Goal: Task Accomplishment & Management: Manage account settings

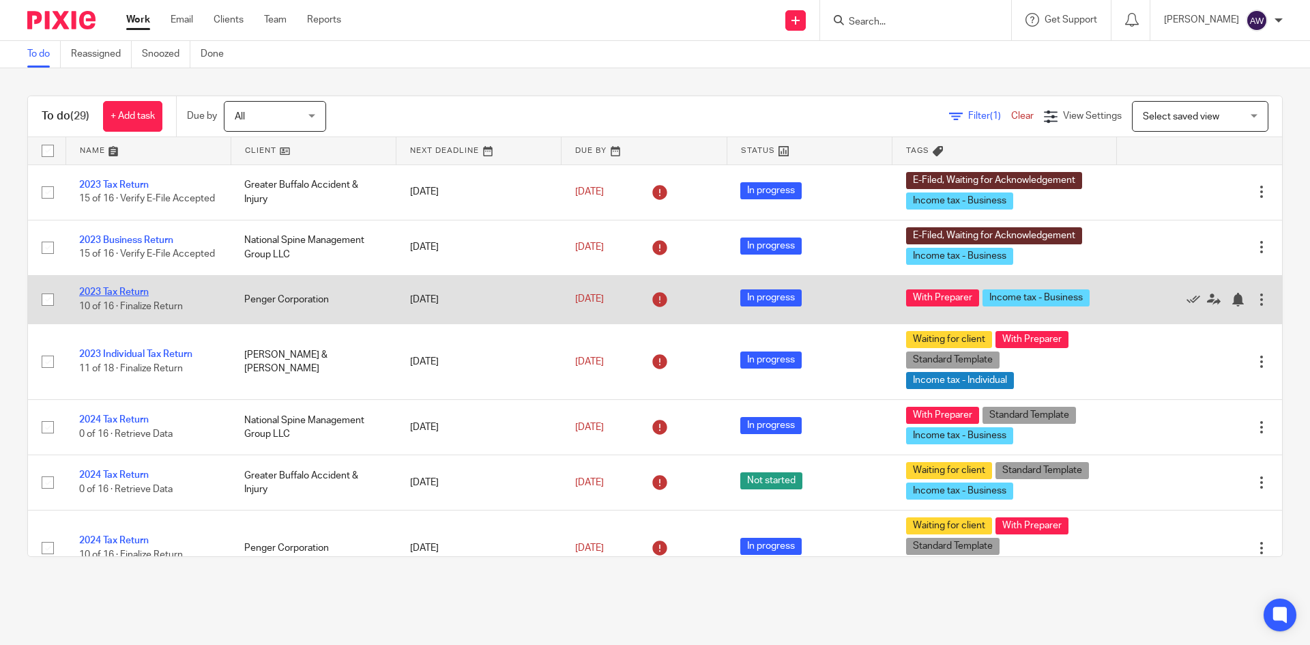
click at [139, 289] on link "2023 Tax Return" at bounding box center [114, 292] width 70 height 10
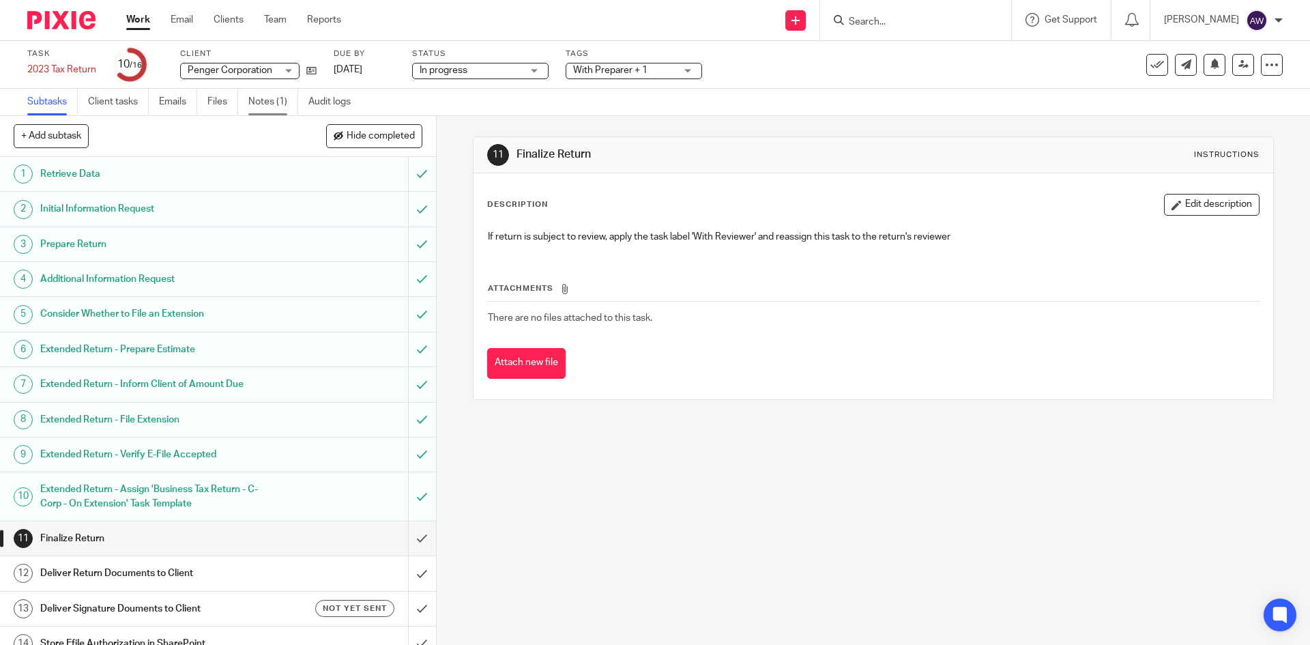
click at [265, 94] on link "Notes (1)" at bounding box center [273, 102] width 50 height 27
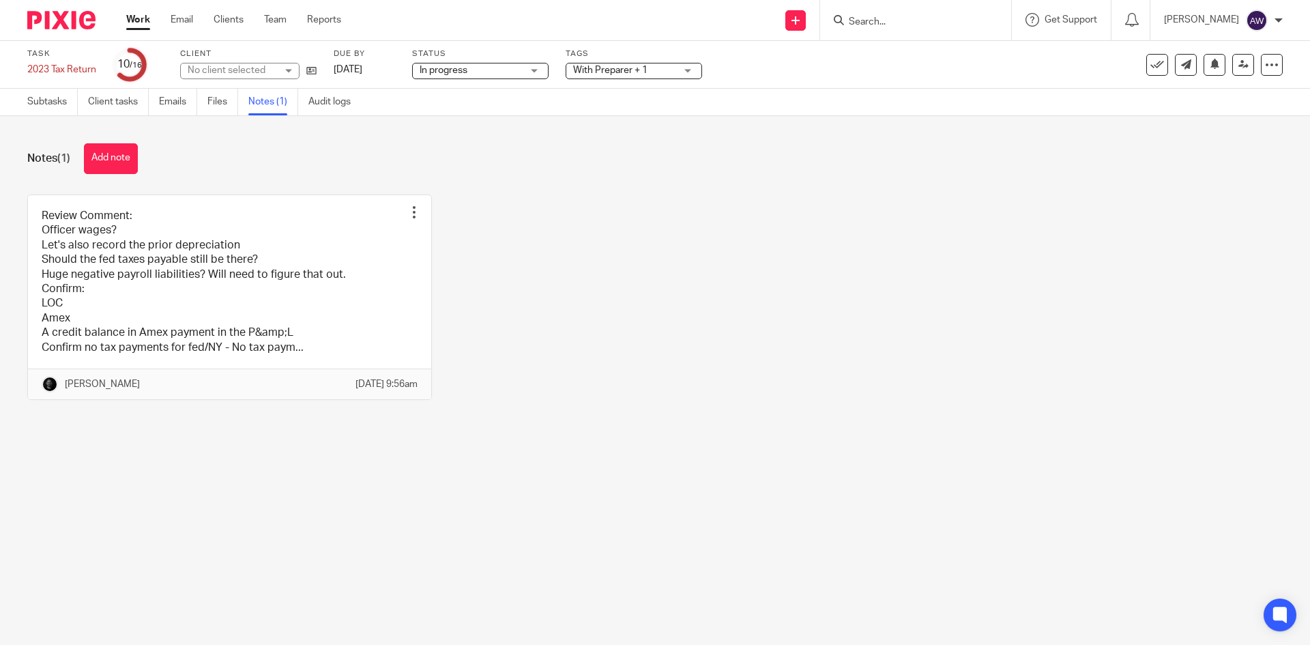
click at [190, 244] on link at bounding box center [229, 297] width 403 height 204
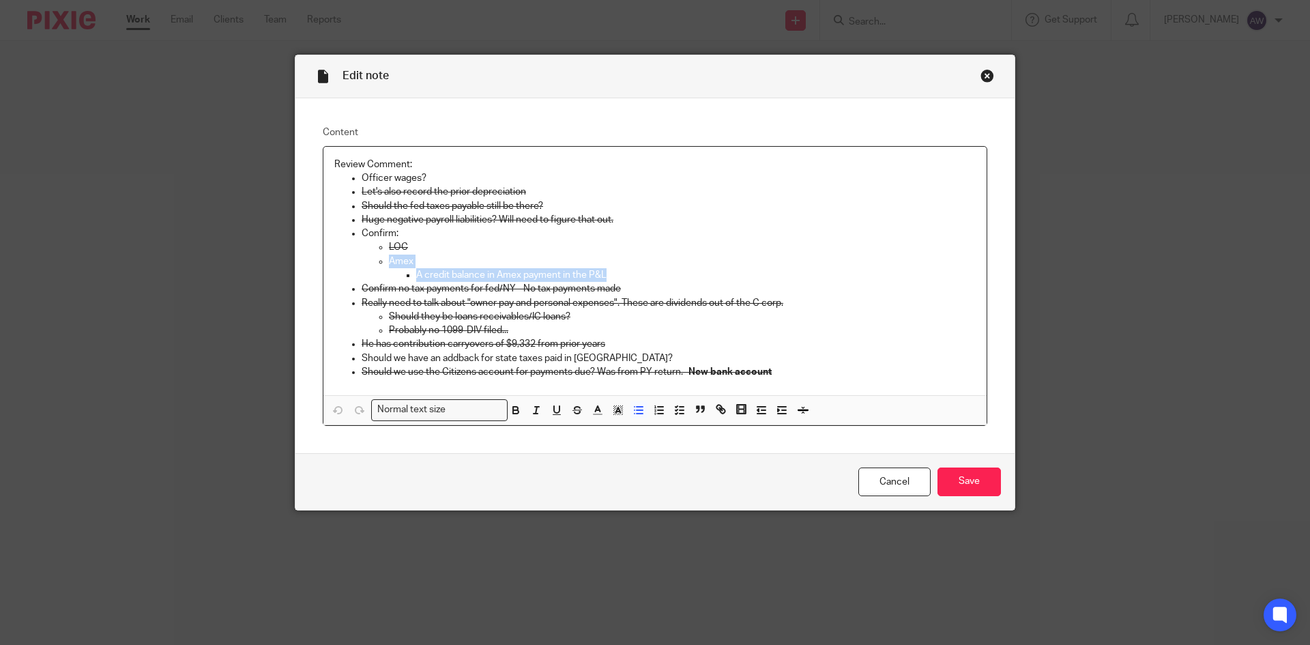
drag, startPoint x: 612, startPoint y: 269, endPoint x: 378, endPoint y: 255, distance: 234.4
click at [378, 255] on ul "LOC Amex A credit balance in Amex payment in the P&L" at bounding box center [669, 261] width 614 height 42
click at [570, 417] on button "button" at bounding box center [577, 409] width 17 height 17
click at [950, 488] on input "Save" at bounding box center [968, 481] width 63 height 29
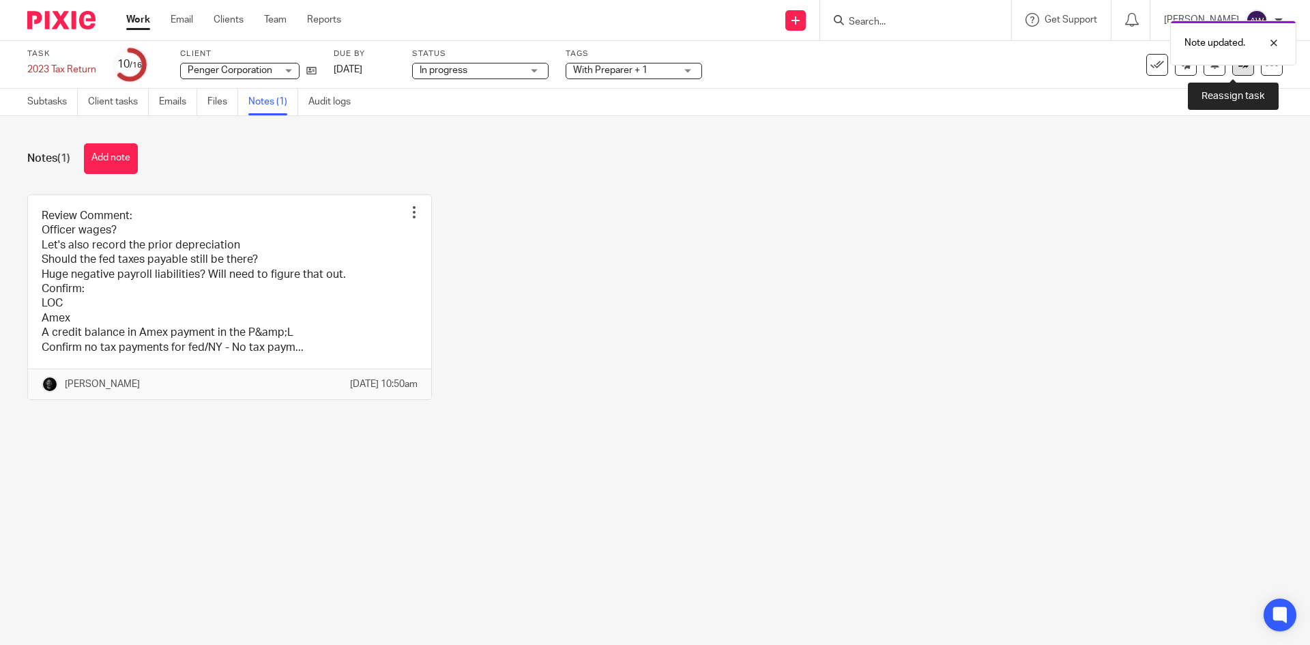
click at [1238, 68] on icon at bounding box center [1243, 64] width 10 height 10
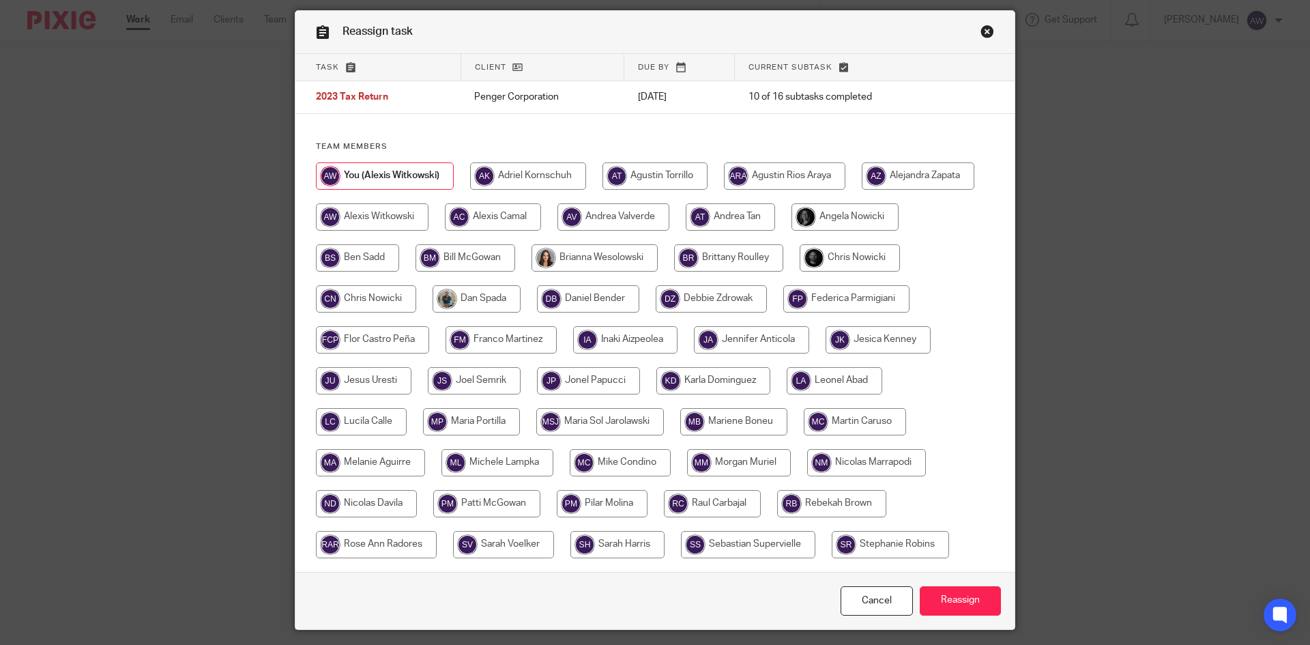
scroll to position [68, 0]
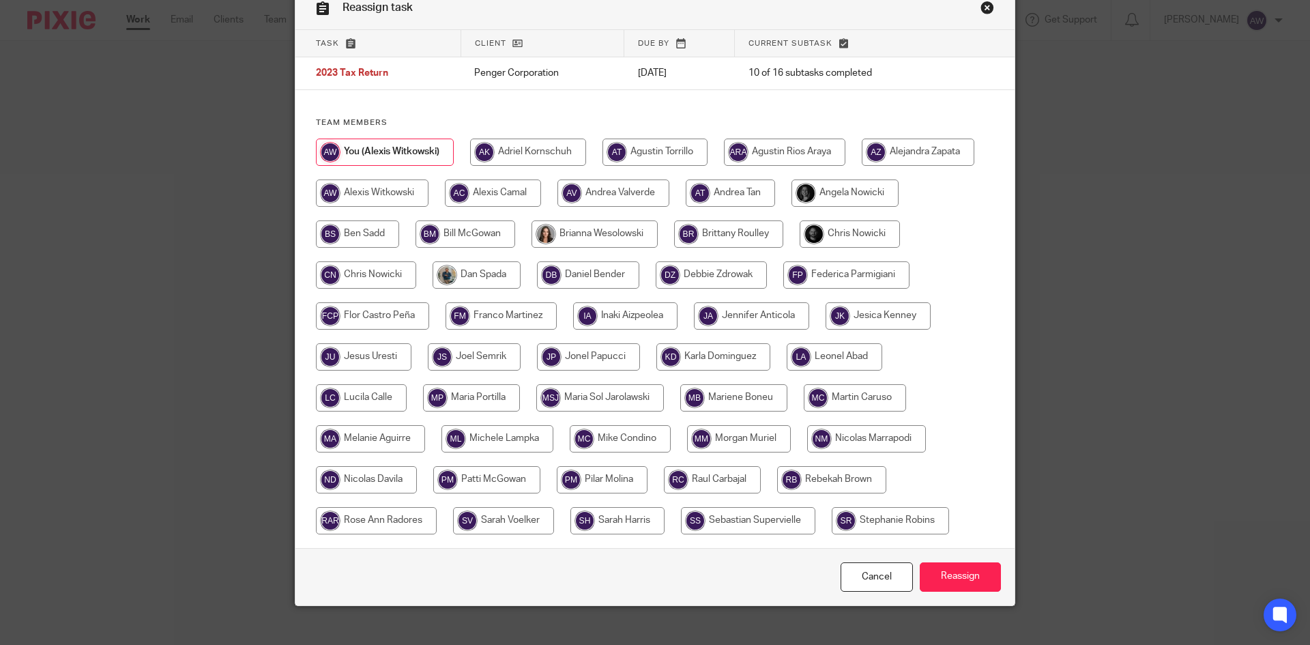
click at [822, 240] on input "radio" at bounding box center [850, 233] width 100 height 27
radio input "true"
click at [960, 570] on input "Reassign" at bounding box center [960, 576] width 81 height 29
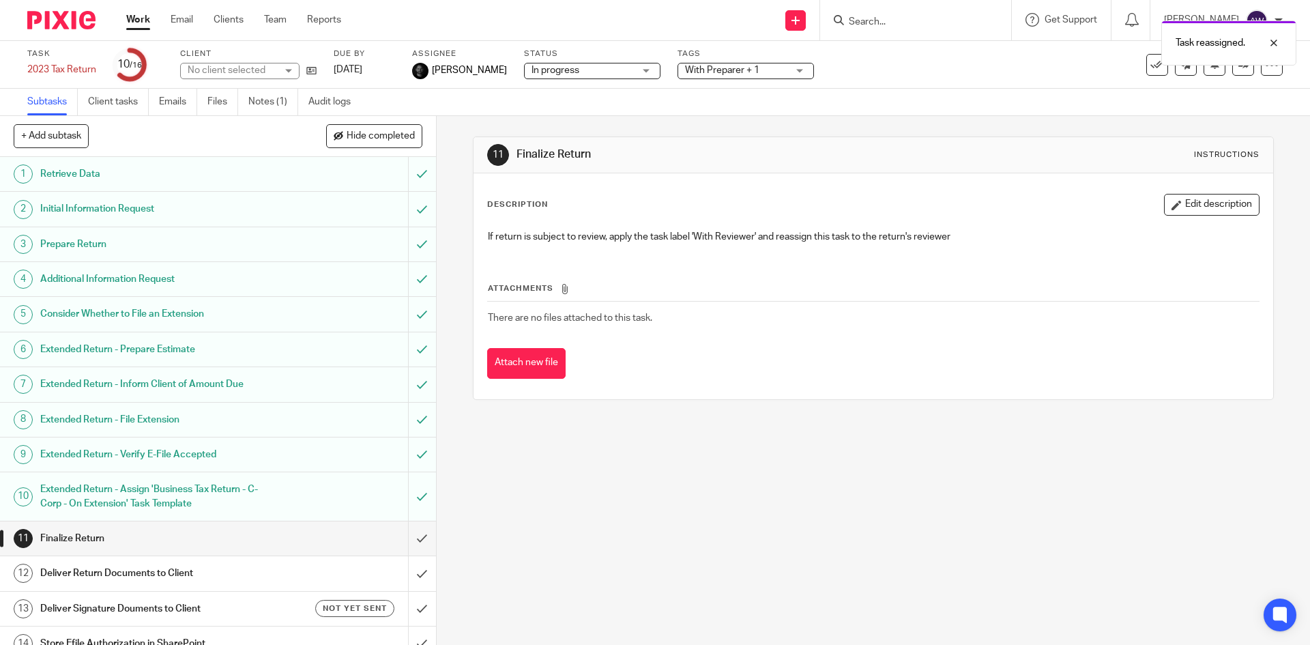
click at [145, 13] on link "Work" at bounding box center [138, 20] width 24 height 14
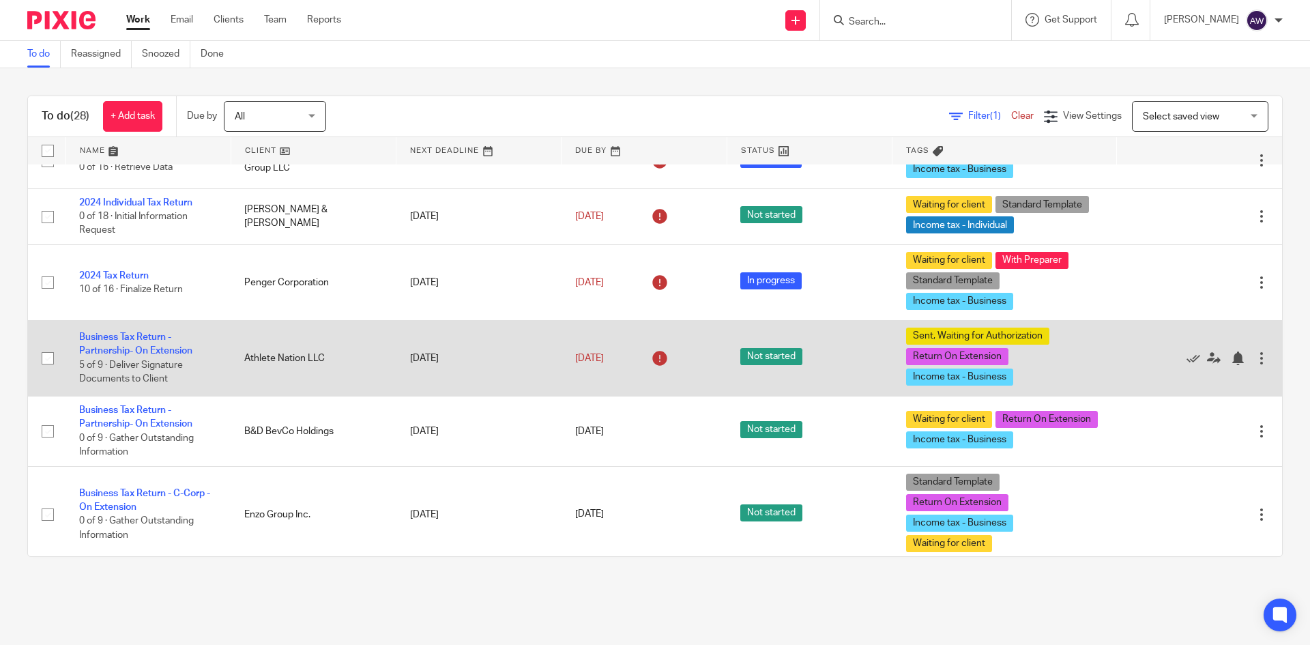
scroll to position [136, 0]
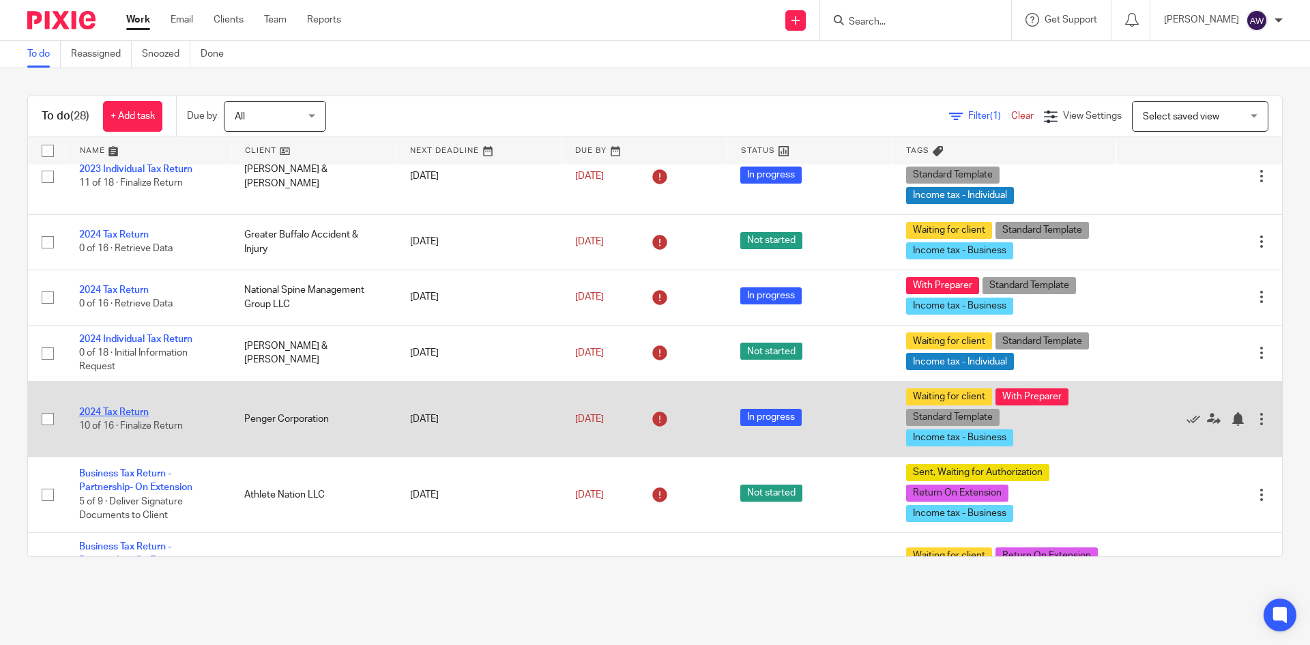
click at [128, 414] on link "2024 Tax Return" at bounding box center [114, 412] width 70 height 10
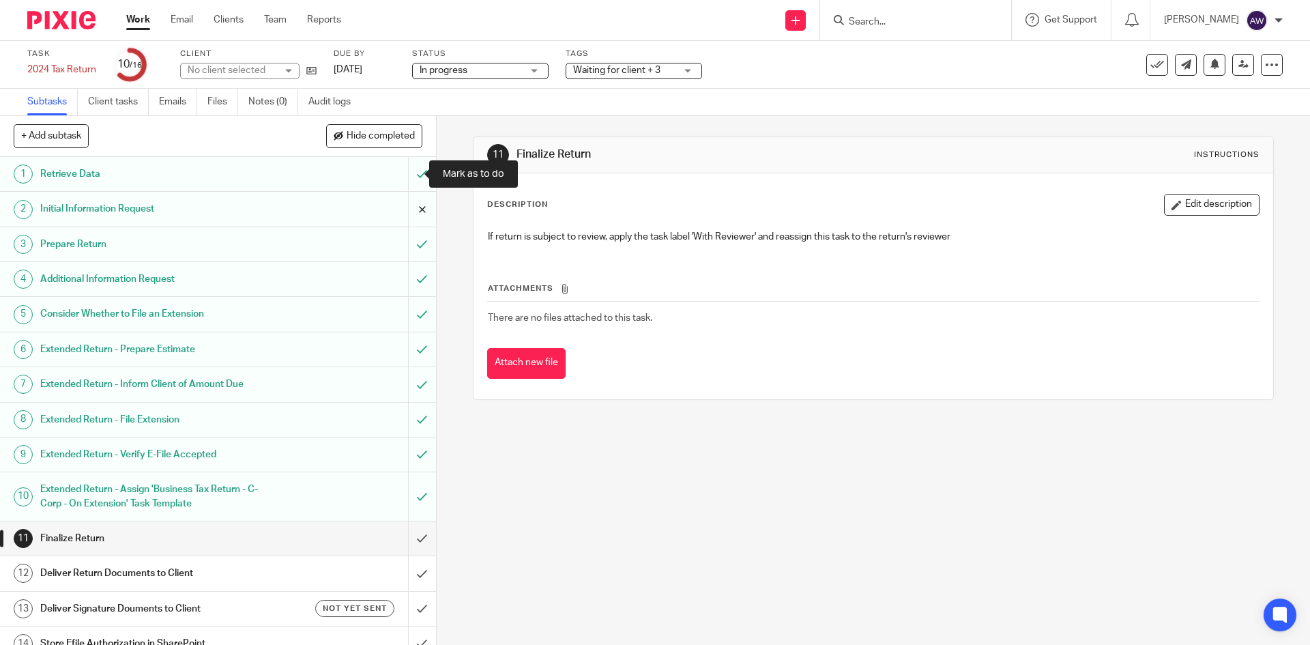
drag, startPoint x: 409, startPoint y: 178, endPoint x: 407, endPoint y: 192, distance: 14.5
click at [409, 177] on input "submit" at bounding box center [218, 174] width 436 height 34
click at [407, 213] on input "submit" at bounding box center [218, 209] width 436 height 34
click at [410, 253] on input "submit" at bounding box center [218, 244] width 436 height 34
click at [403, 282] on input "submit" at bounding box center [218, 279] width 436 height 34
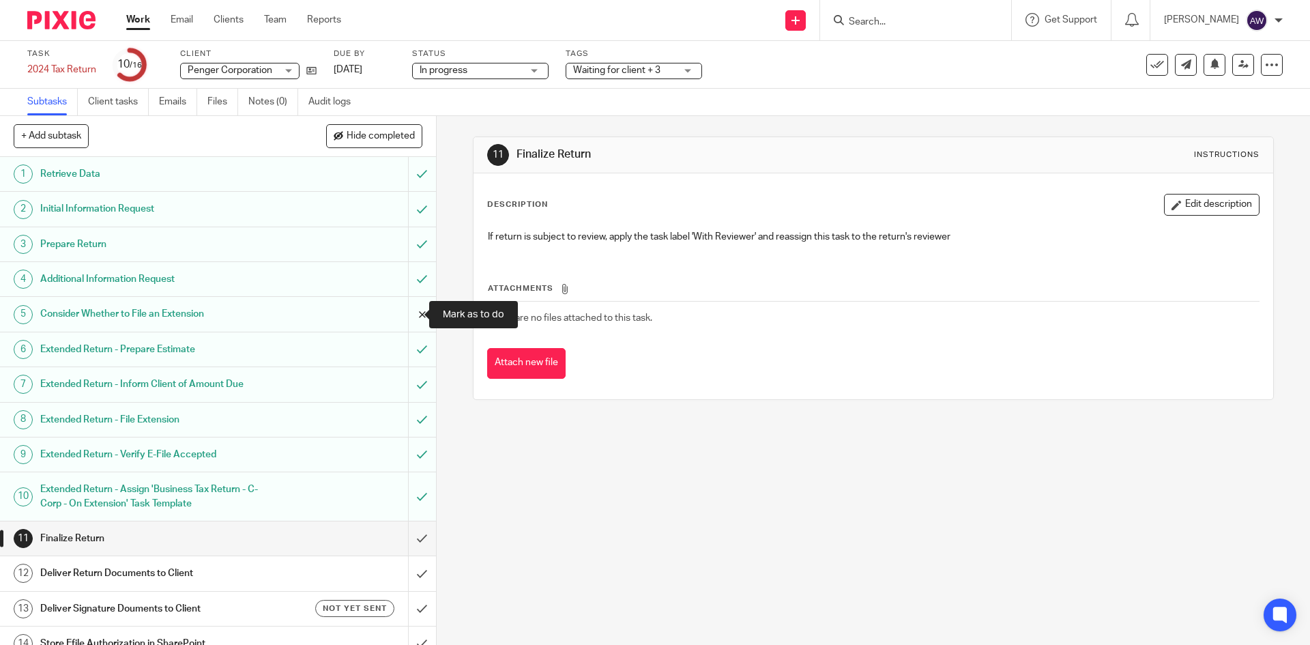
click at [409, 312] on input "submit" at bounding box center [218, 314] width 436 height 34
click at [407, 353] on input "submit" at bounding box center [218, 349] width 436 height 34
click at [402, 390] on input "submit" at bounding box center [218, 384] width 436 height 34
click at [410, 413] on input "submit" at bounding box center [218, 420] width 436 height 34
click at [401, 491] on input "submit" at bounding box center [218, 496] width 436 height 48
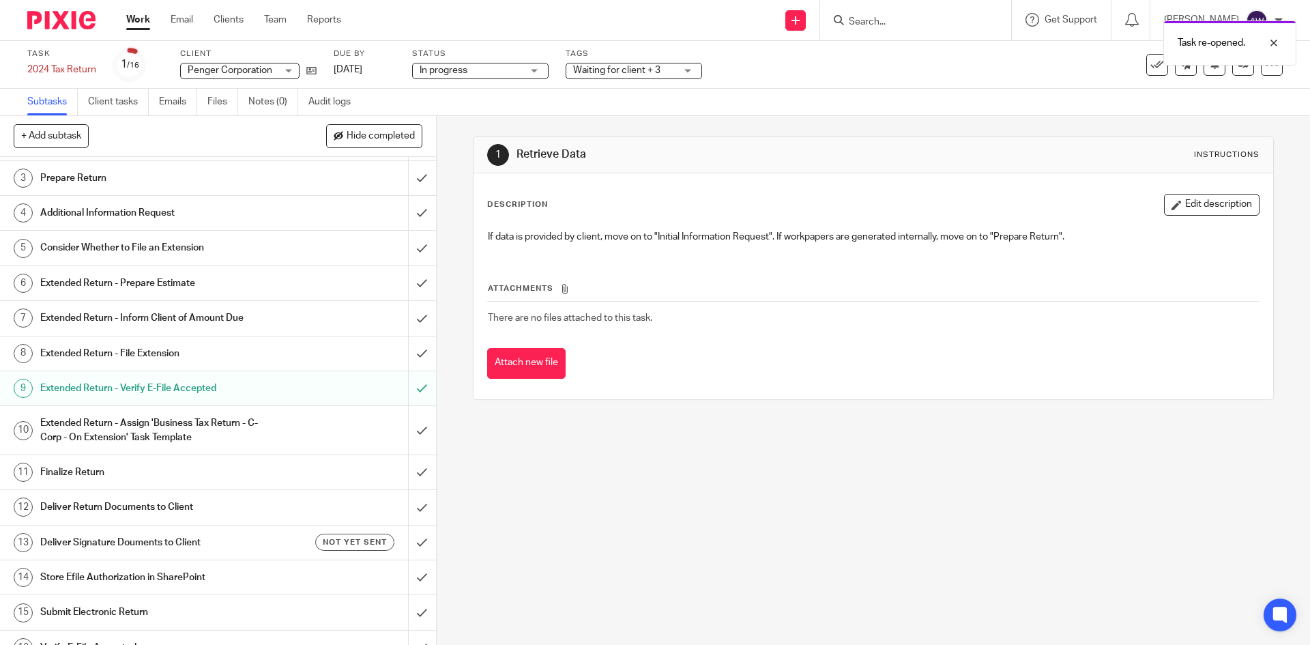
scroll to position [87, 0]
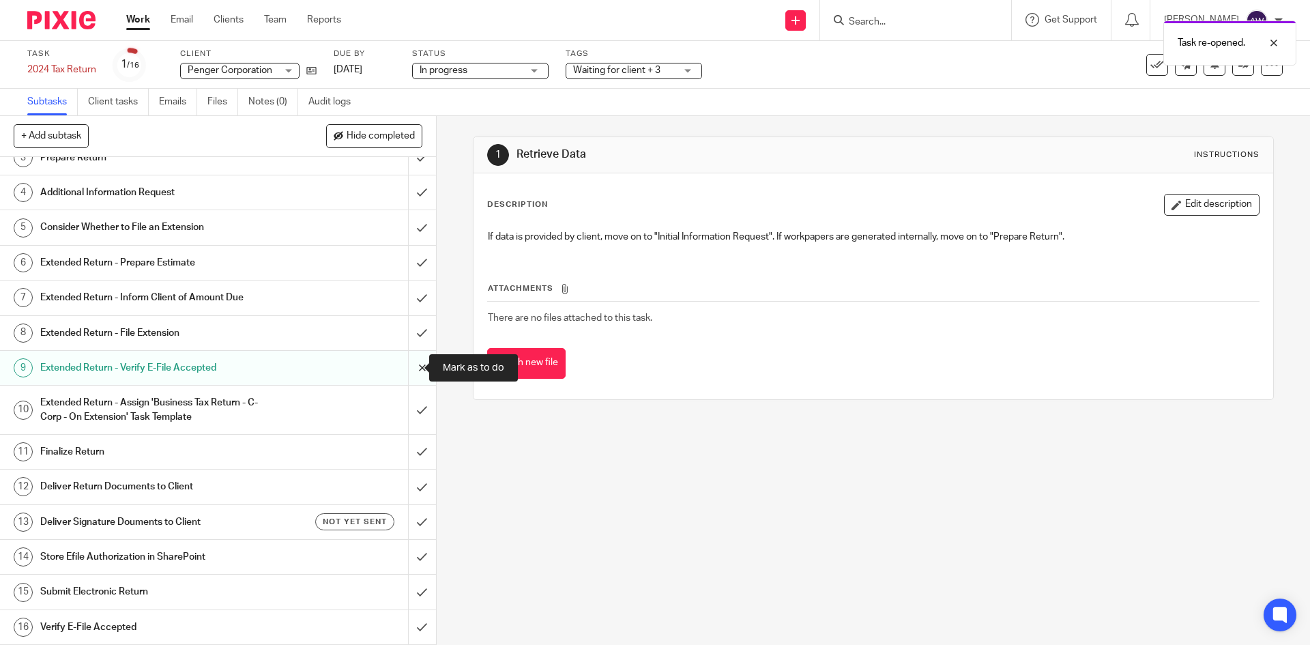
click at [403, 357] on input "submit" at bounding box center [218, 368] width 436 height 34
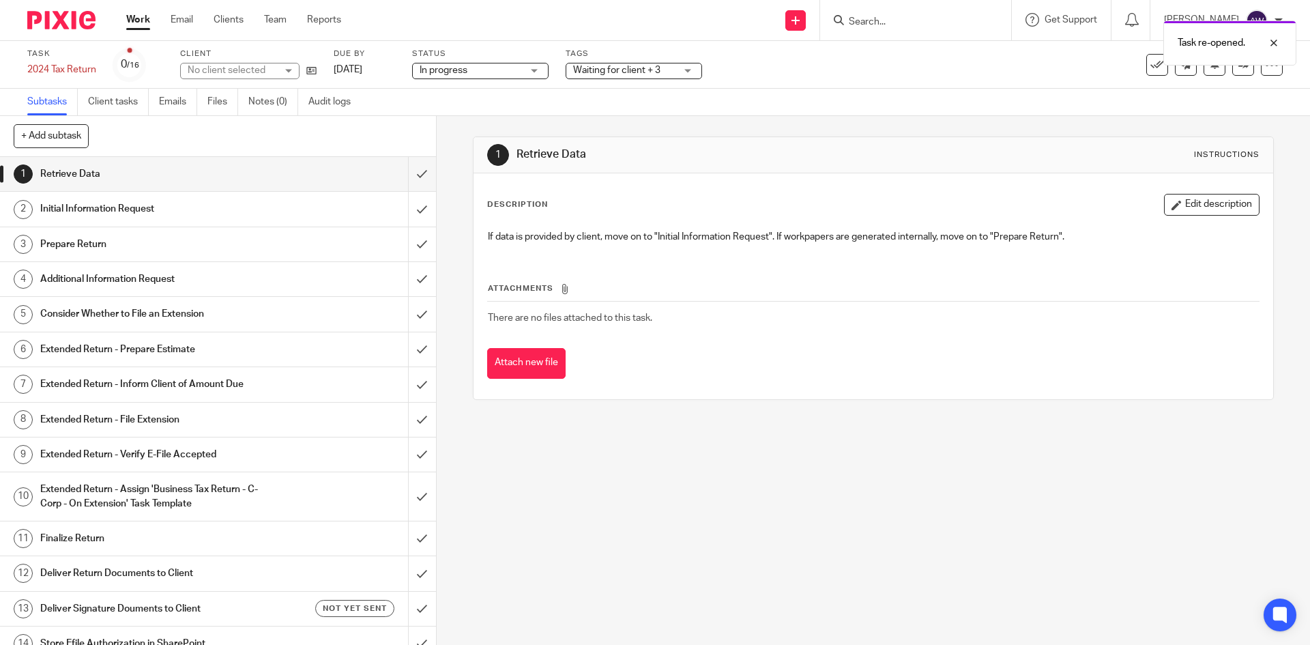
click at [132, 18] on link "Work" at bounding box center [138, 20] width 24 height 14
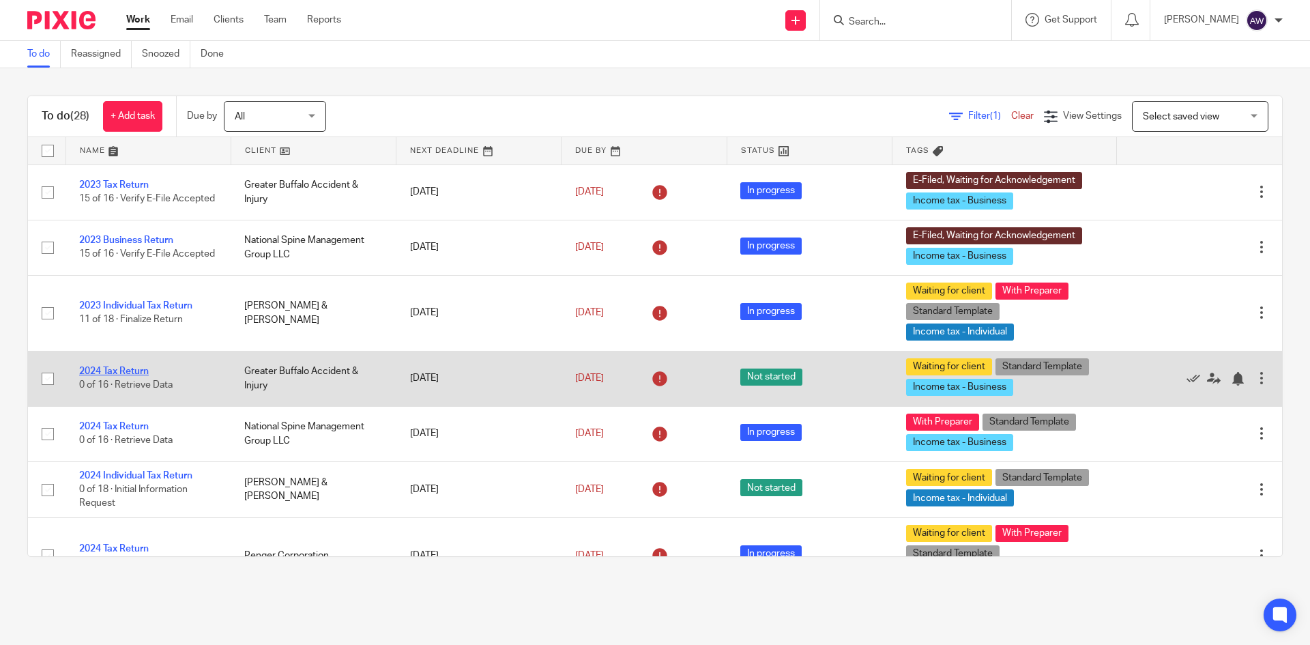
click at [121, 374] on link "2024 Tax Return" at bounding box center [114, 371] width 70 height 10
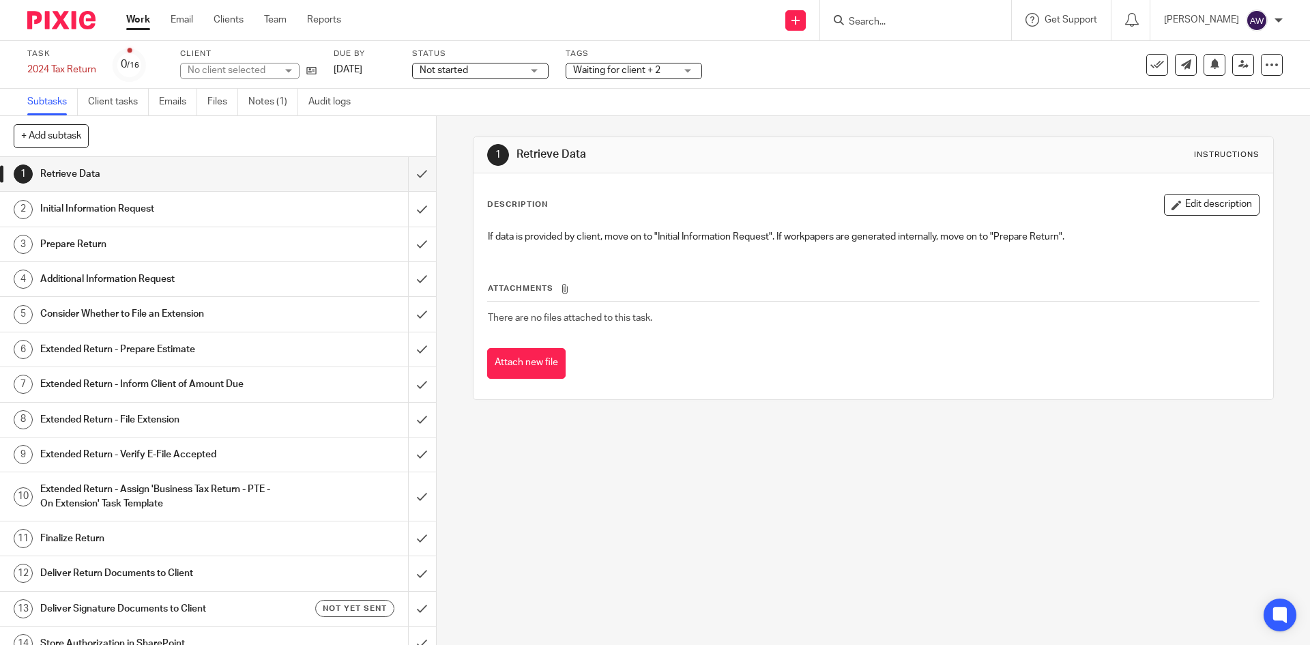
click at [673, 73] on span "Waiting for client + 2" at bounding box center [624, 70] width 102 height 14
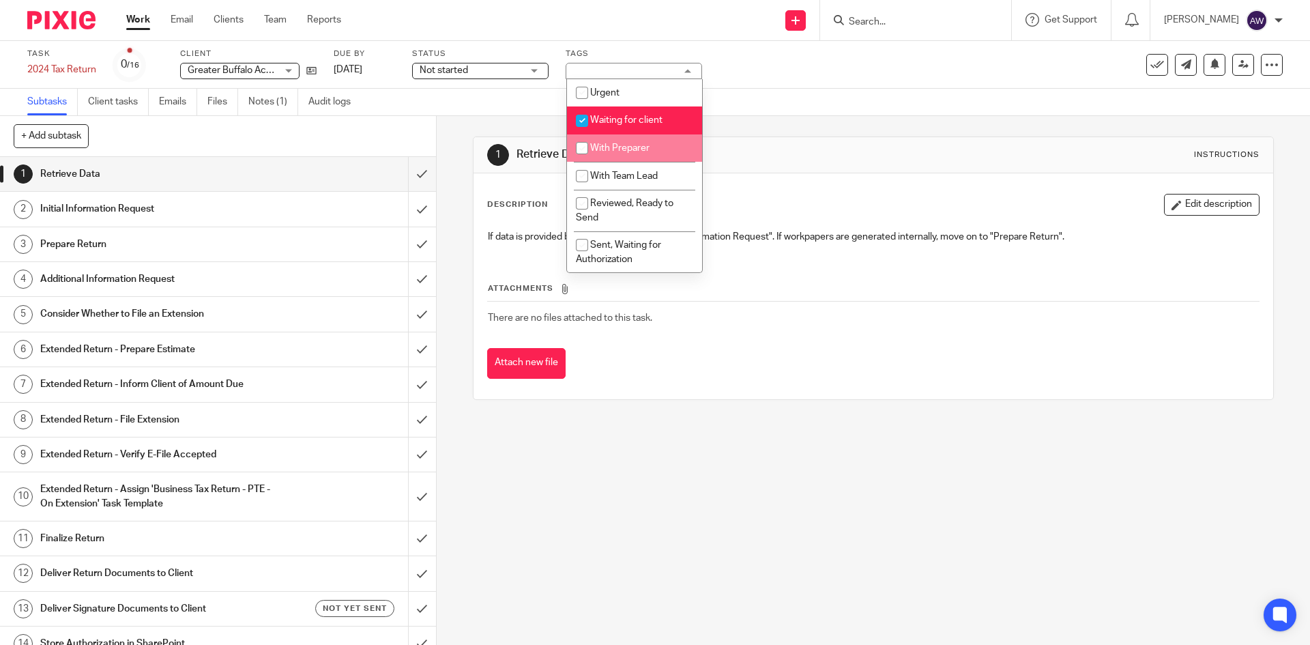
click at [616, 162] on li "With Team Lead" at bounding box center [634, 176] width 135 height 28
checkbox input "true"
click at [617, 147] on span "With Preparer" at bounding box center [619, 148] width 59 height 10
checkbox input "true"
click at [628, 120] on span "Waiting for client" at bounding box center [626, 120] width 72 height 10
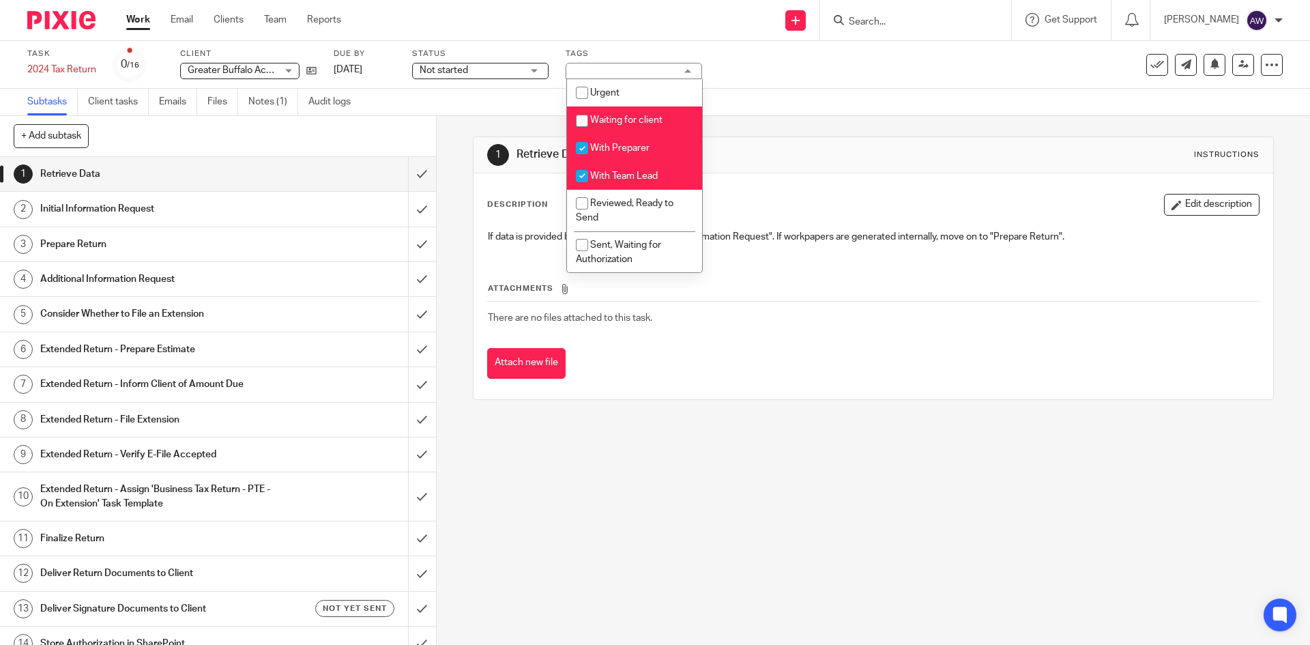
checkbox input "false"
click at [618, 171] on span "With Team Lead" at bounding box center [624, 176] width 68 height 10
checkbox input "false"
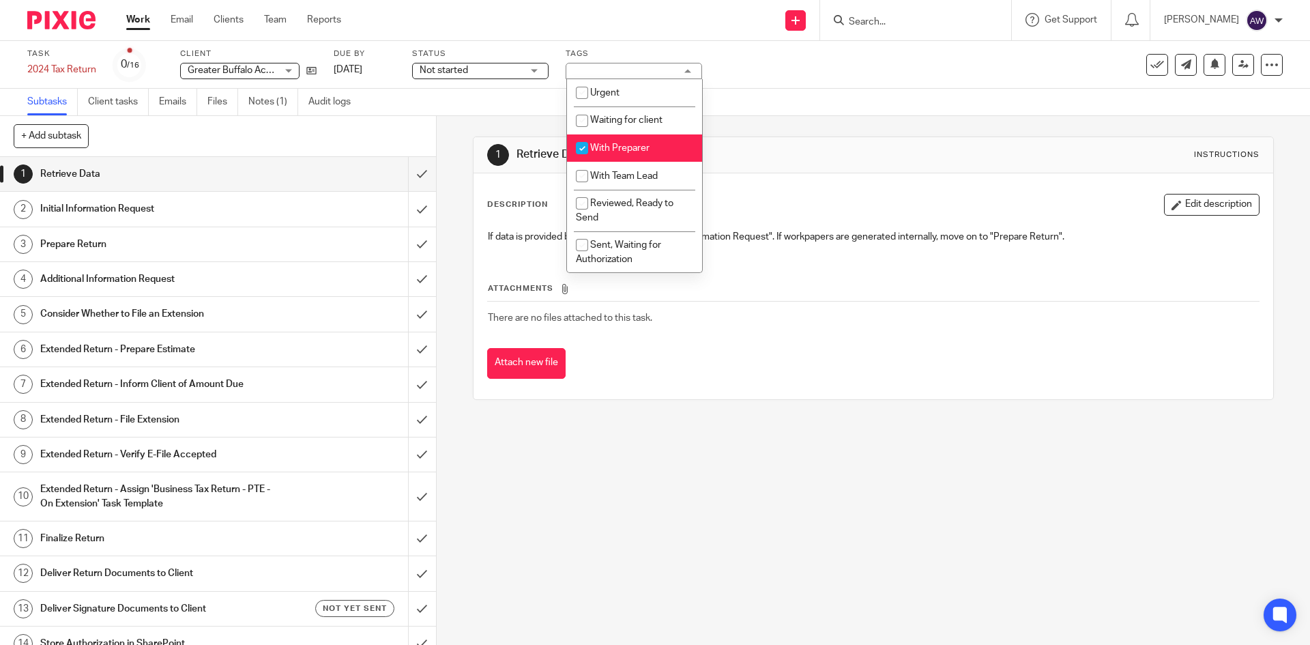
click at [142, 18] on link "Work" at bounding box center [138, 20] width 24 height 14
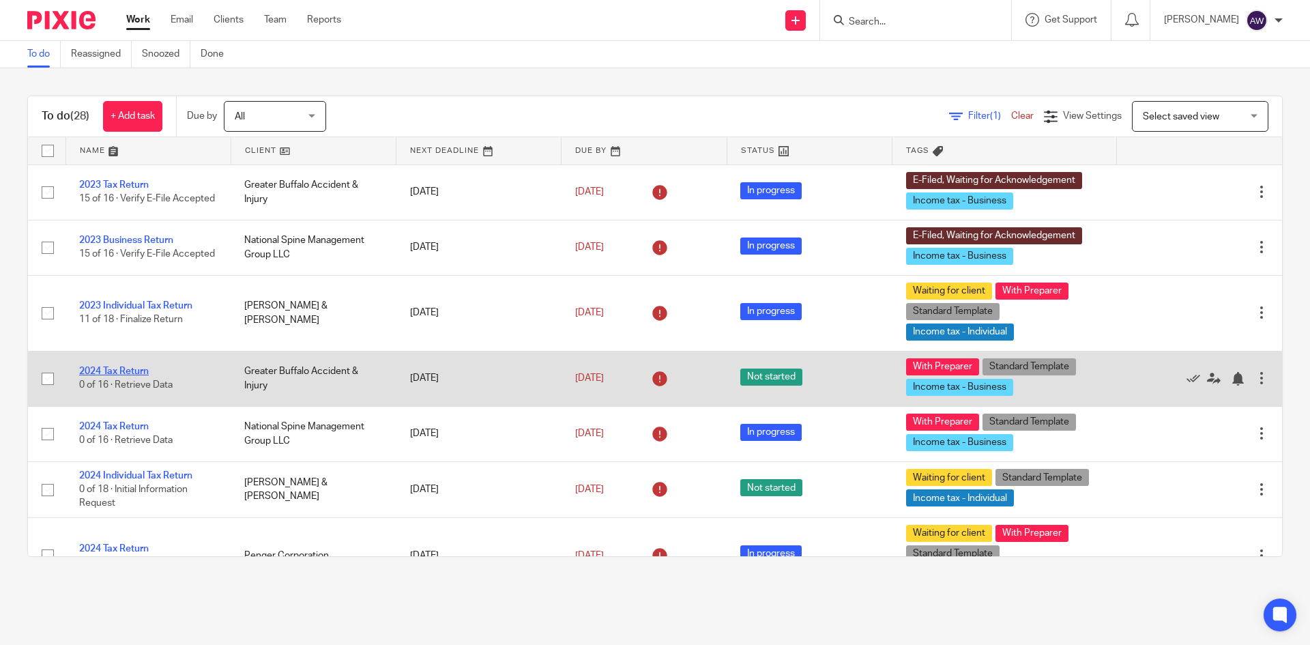
click at [122, 370] on link "2024 Tax Return" at bounding box center [114, 371] width 70 height 10
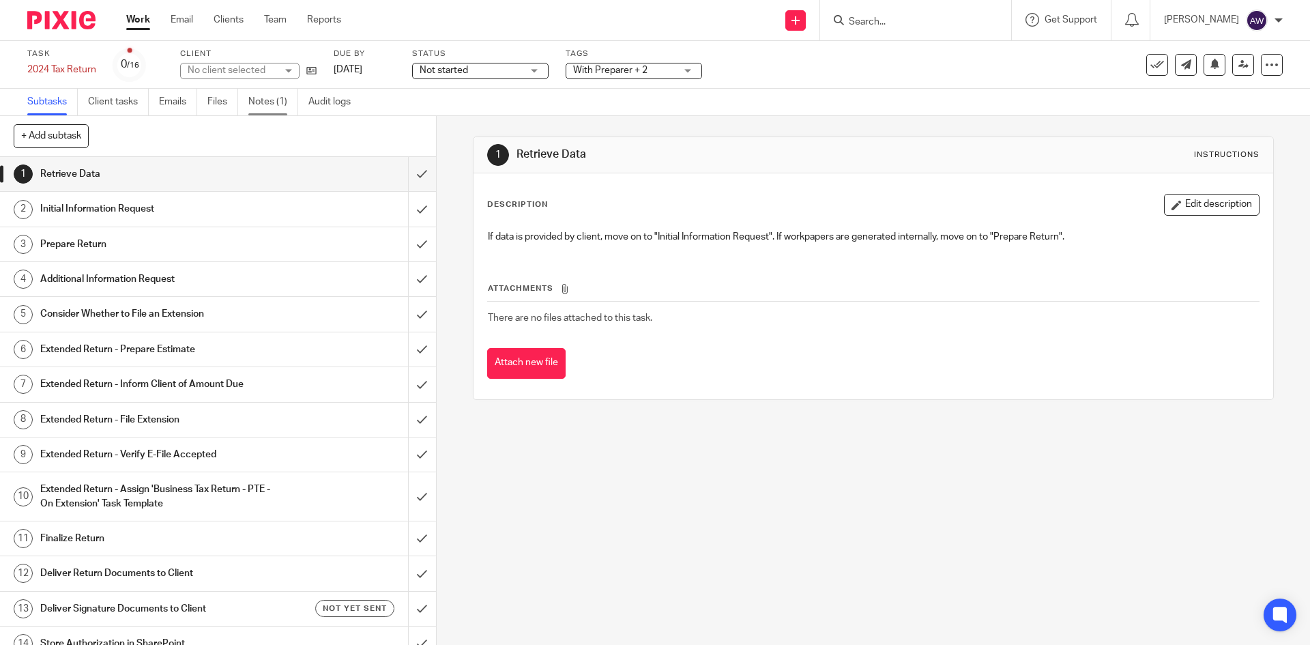
click at [287, 105] on link "Notes (1)" at bounding box center [273, 102] width 50 height 27
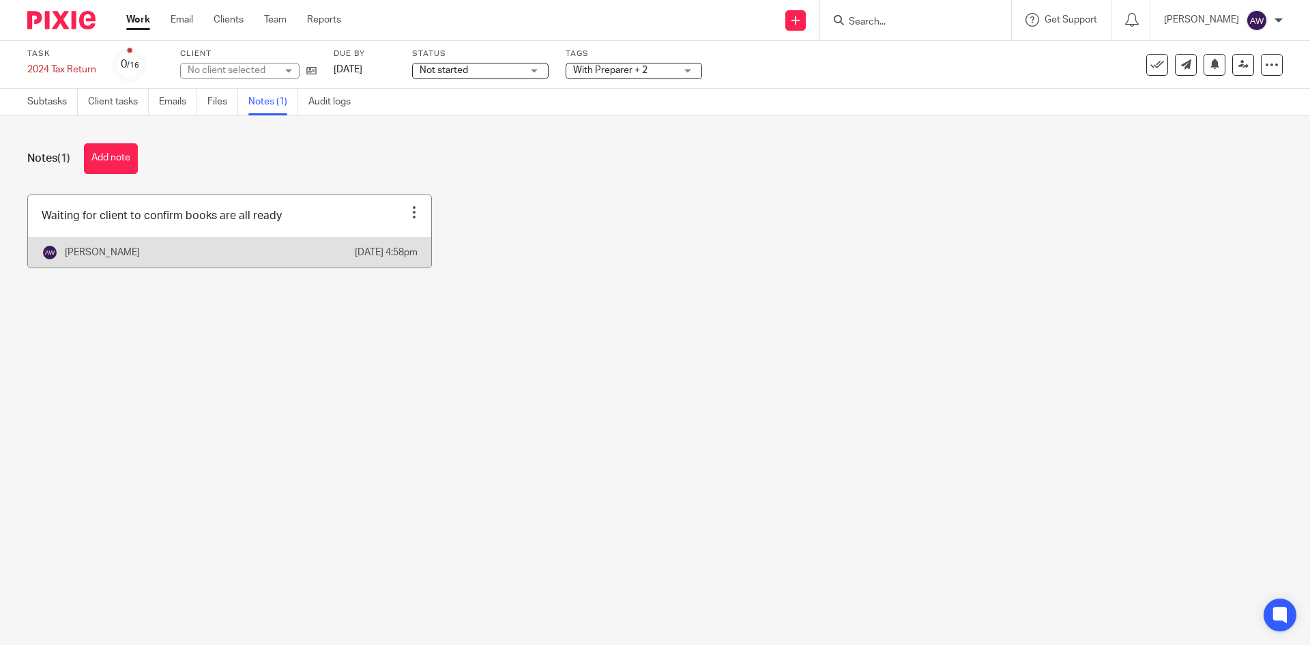
click at [414, 212] on div "Edit note Delete note" at bounding box center [414, 212] width 20 height 20
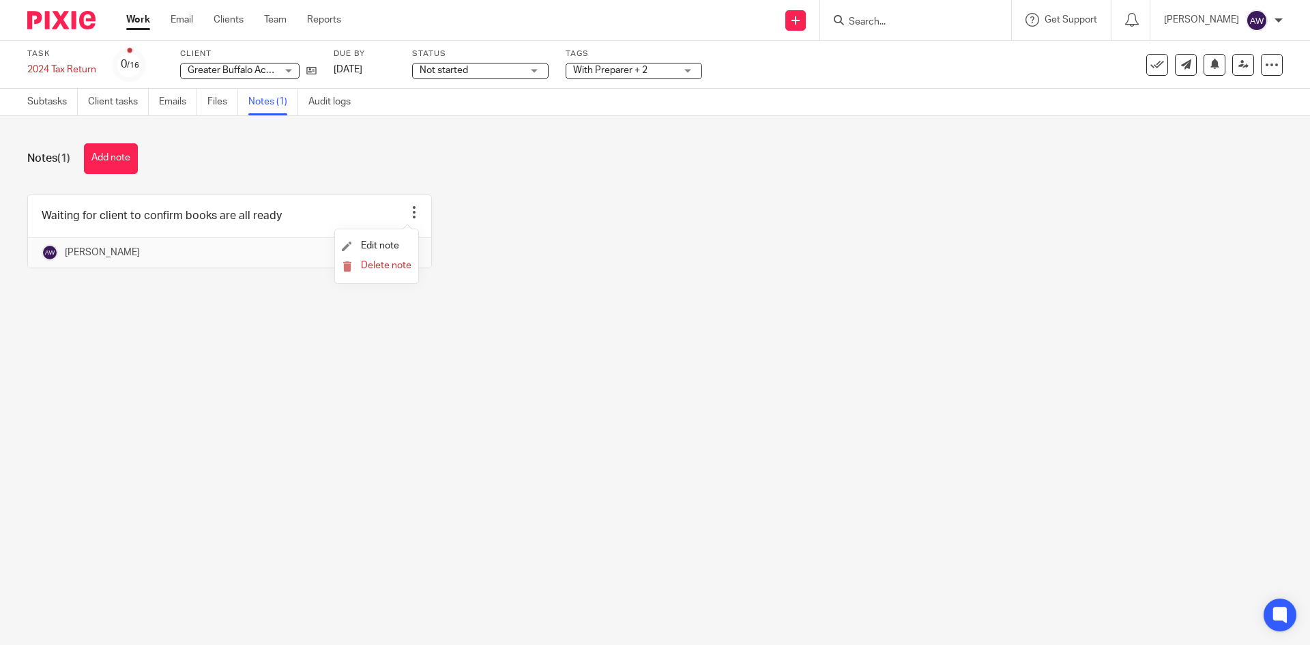
click at [368, 276] on li "Delete note" at bounding box center [377, 267] width 70 height 20
click at [368, 266] on span "Delete note" at bounding box center [386, 266] width 50 height 10
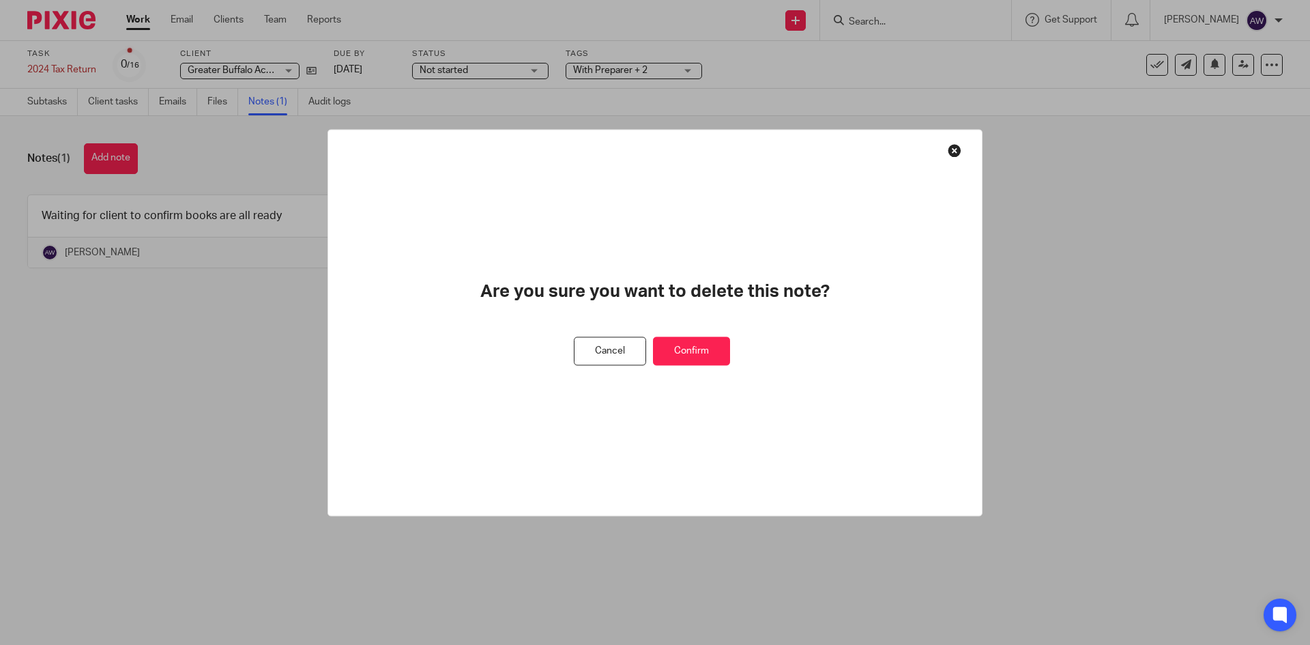
click at [727, 349] on button "Confirm" at bounding box center [691, 350] width 77 height 29
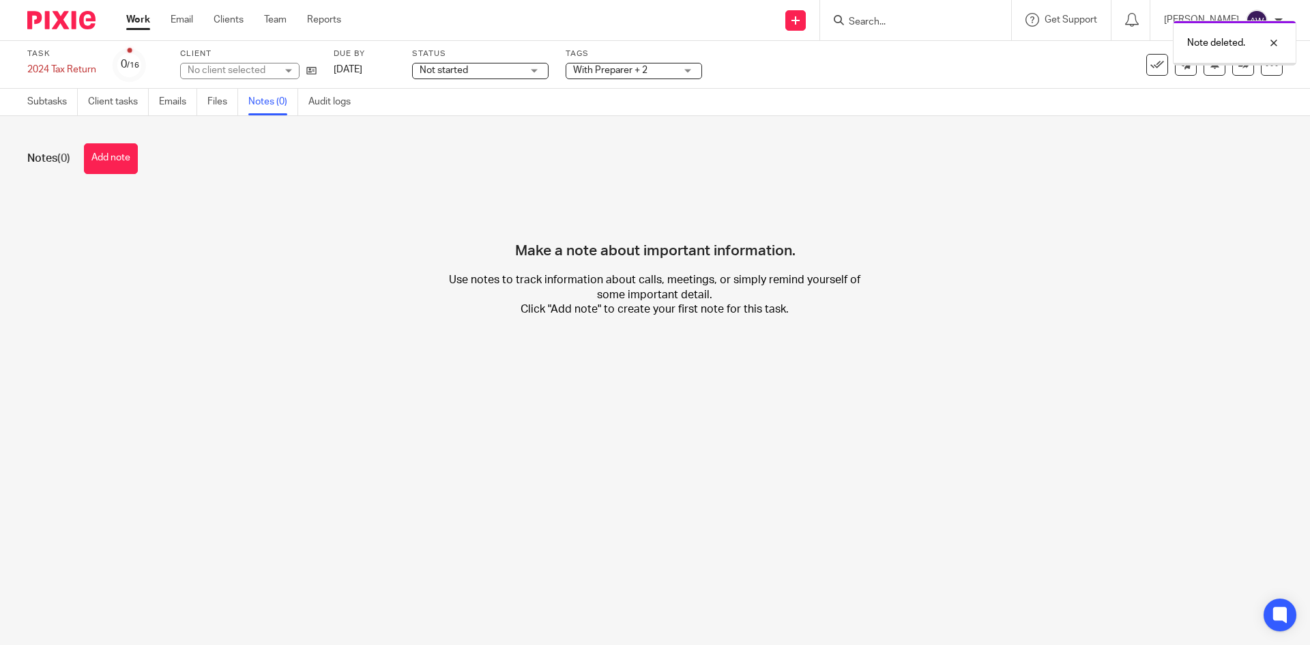
click at [136, 20] on link "Work" at bounding box center [138, 20] width 24 height 14
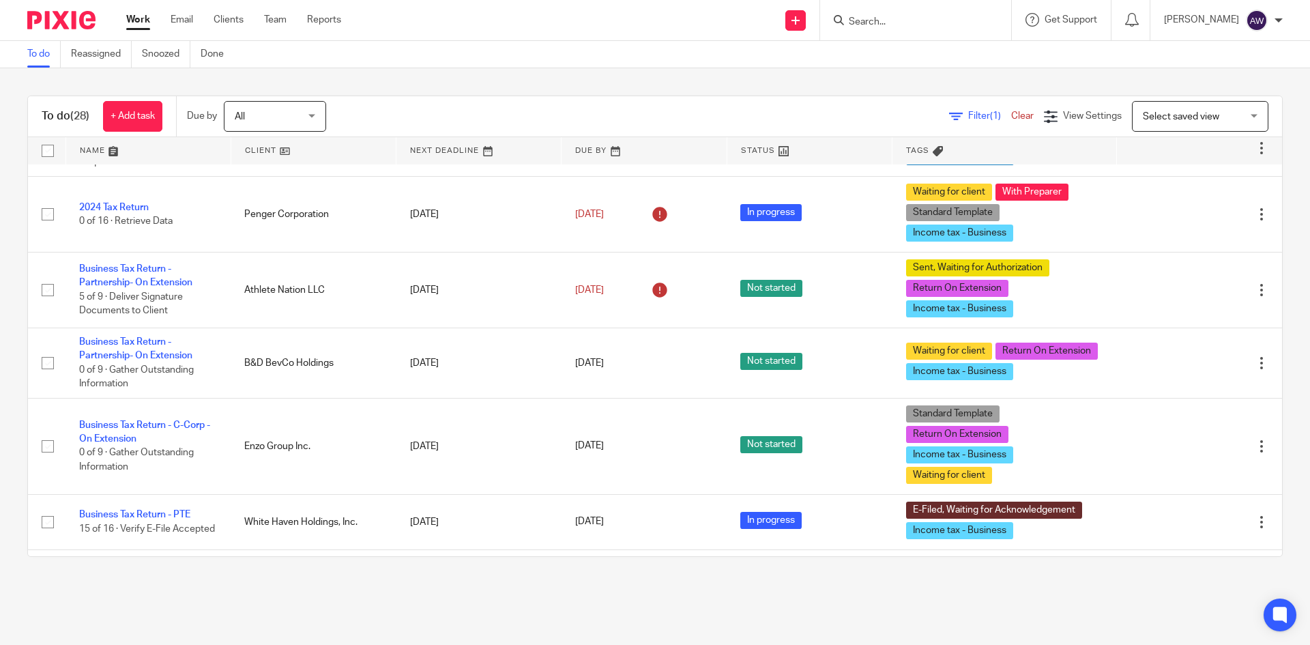
scroll to position [478, 0]
